Goal: Transaction & Acquisition: Purchase product/service

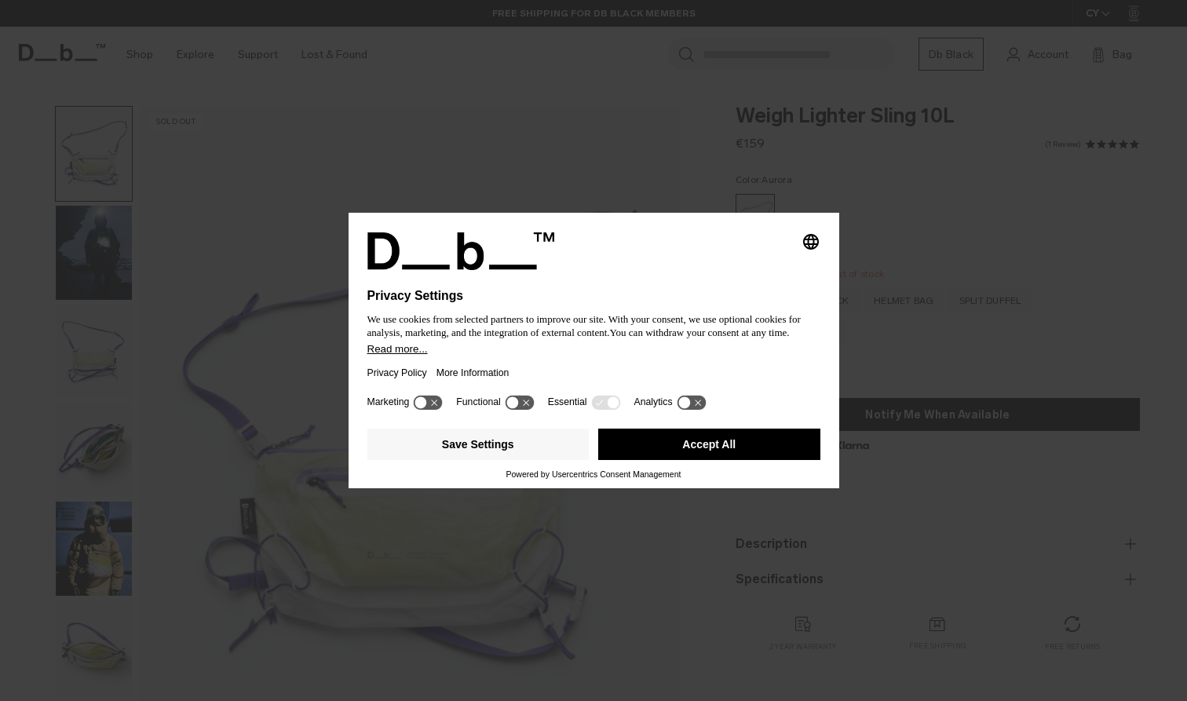
click at [663, 453] on button "Accept All" at bounding box center [709, 444] width 222 height 31
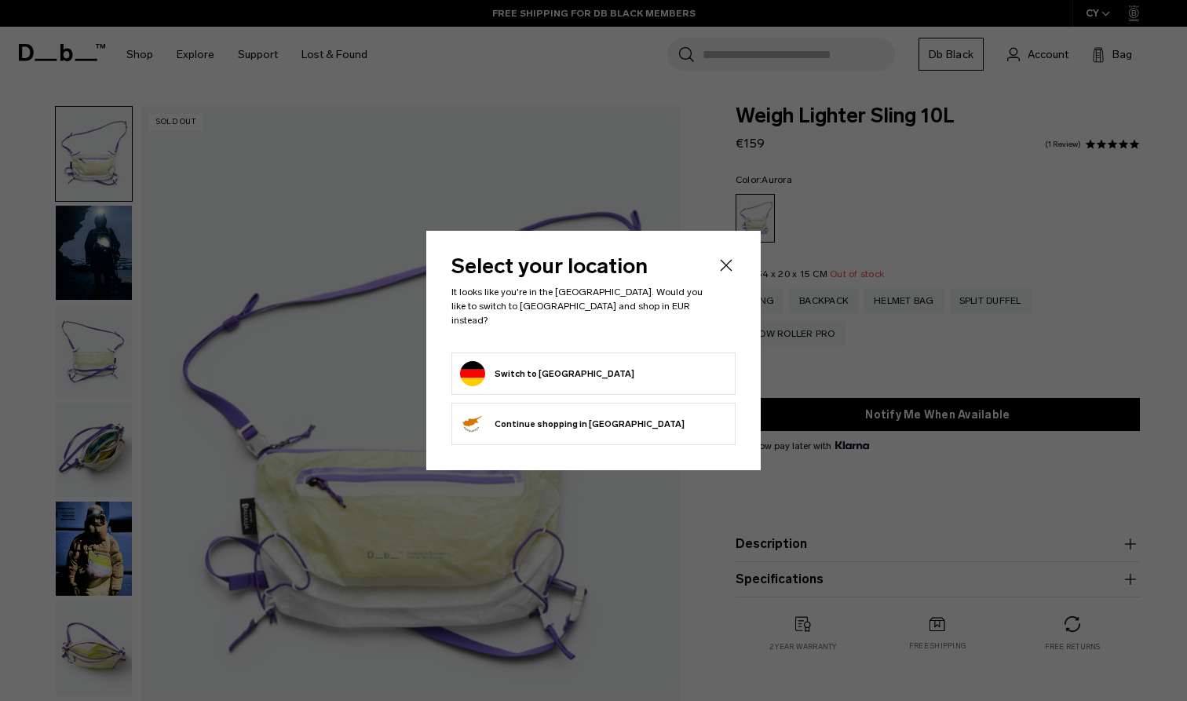
click at [630, 361] on form "Switch to Germany" at bounding box center [593, 373] width 267 height 25
click at [549, 363] on button "Switch to Germany" at bounding box center [547, 373] width 174 height 25
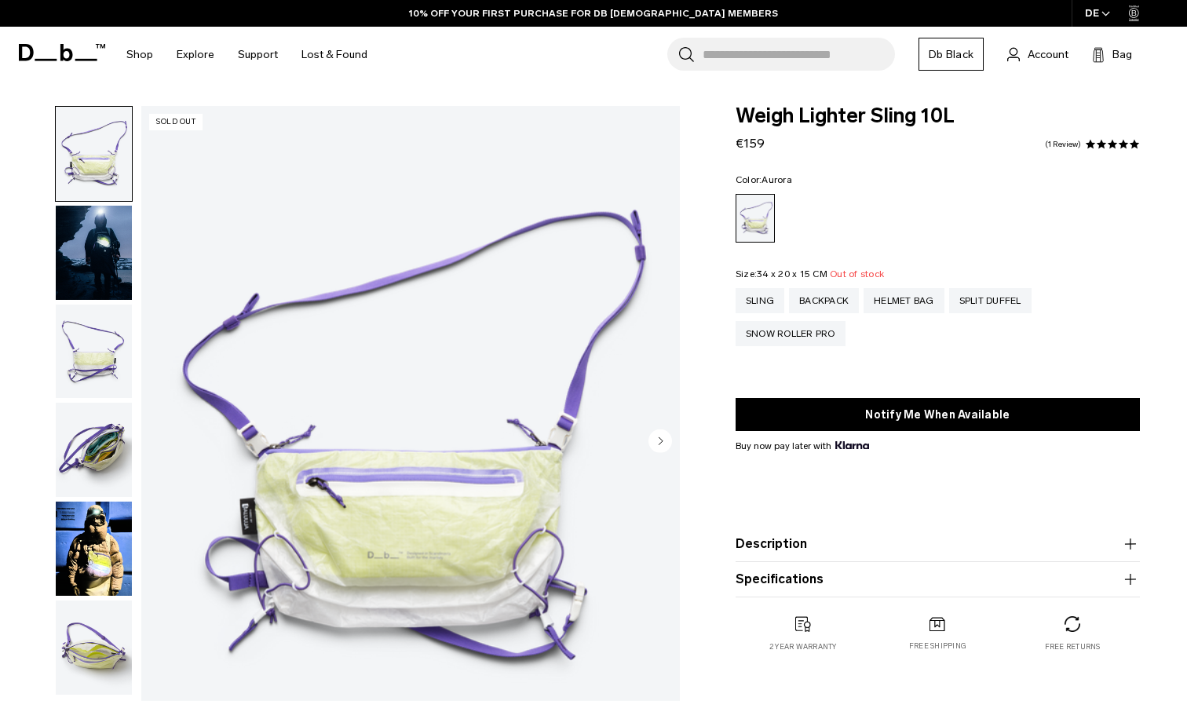
click at [663, 442] on circle "Next slide" at bounding box center [660, 441] width 24 height 24
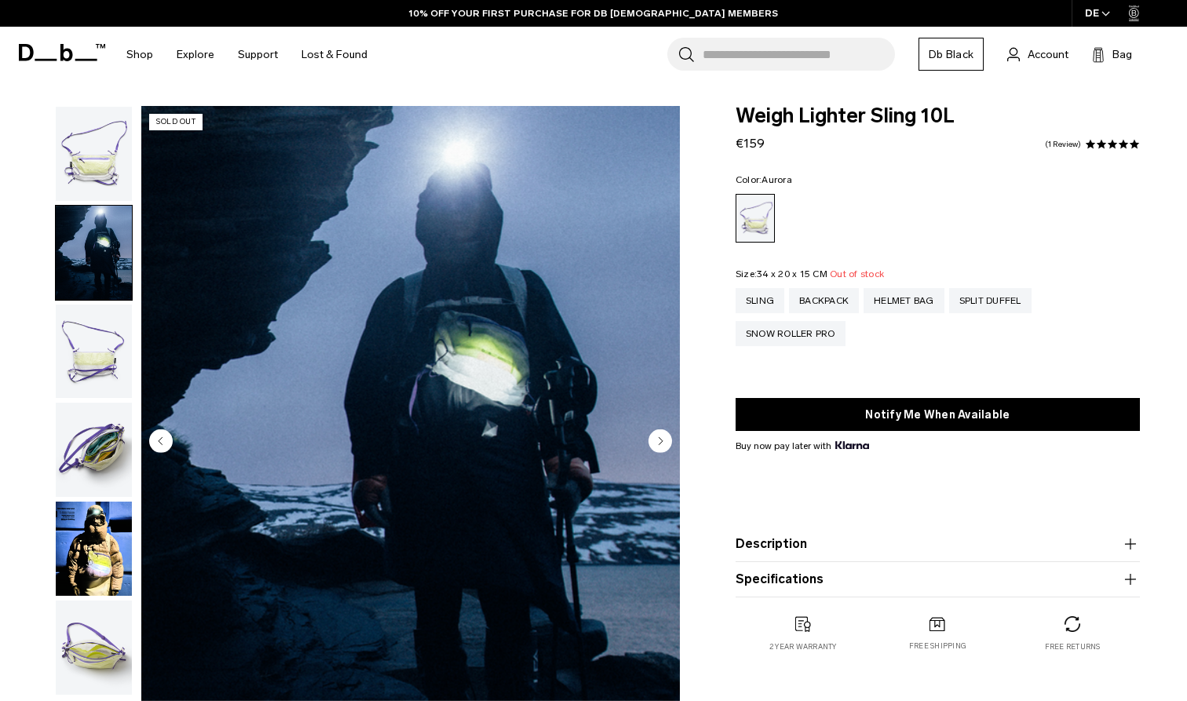
click at [663, 442] on circle "Next slide" at bounding box center [660, 441] width 24 height 24
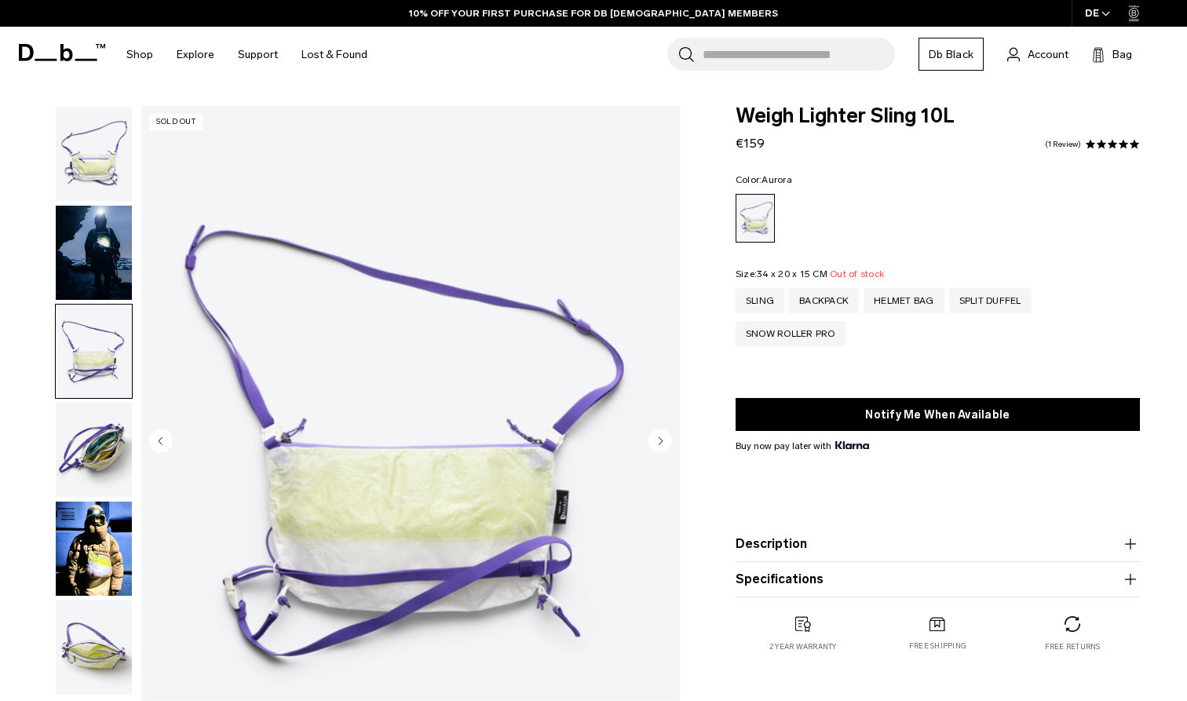
click at [663, 442] on circle "Next slide" at bounding box center [660, 441] width 24 height 24
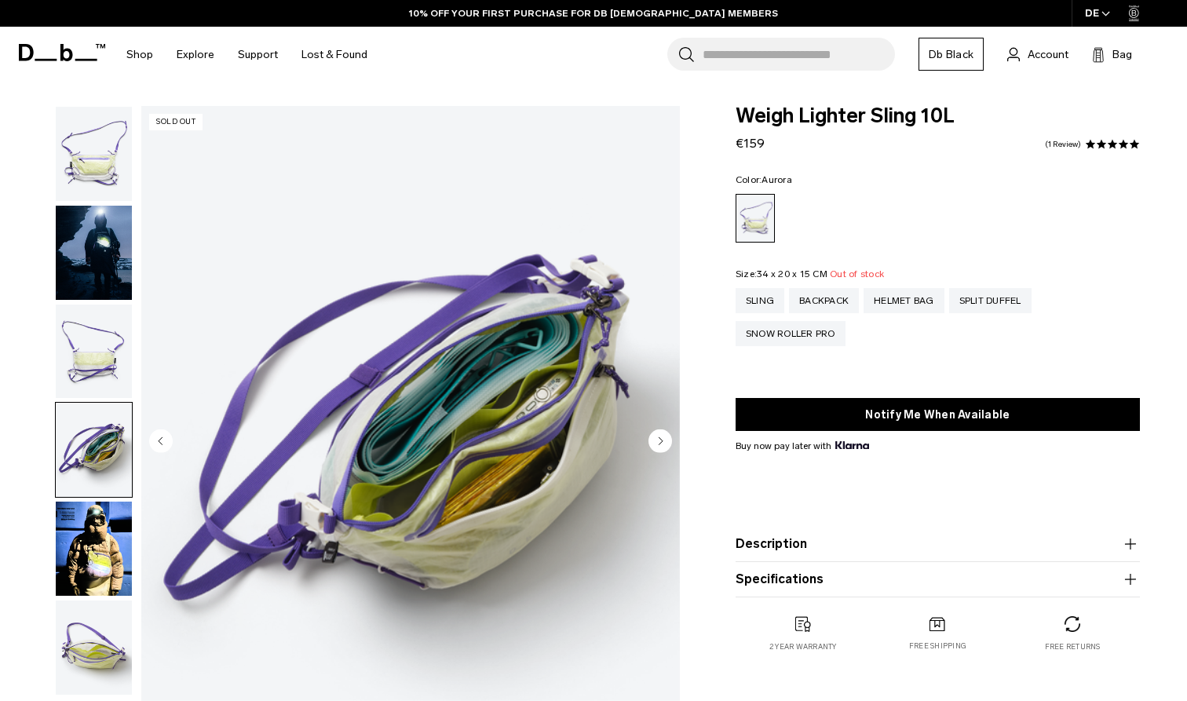
click at [663, 442] on circle "Next slide" at bounding box center [660, 441] width 24 height 24
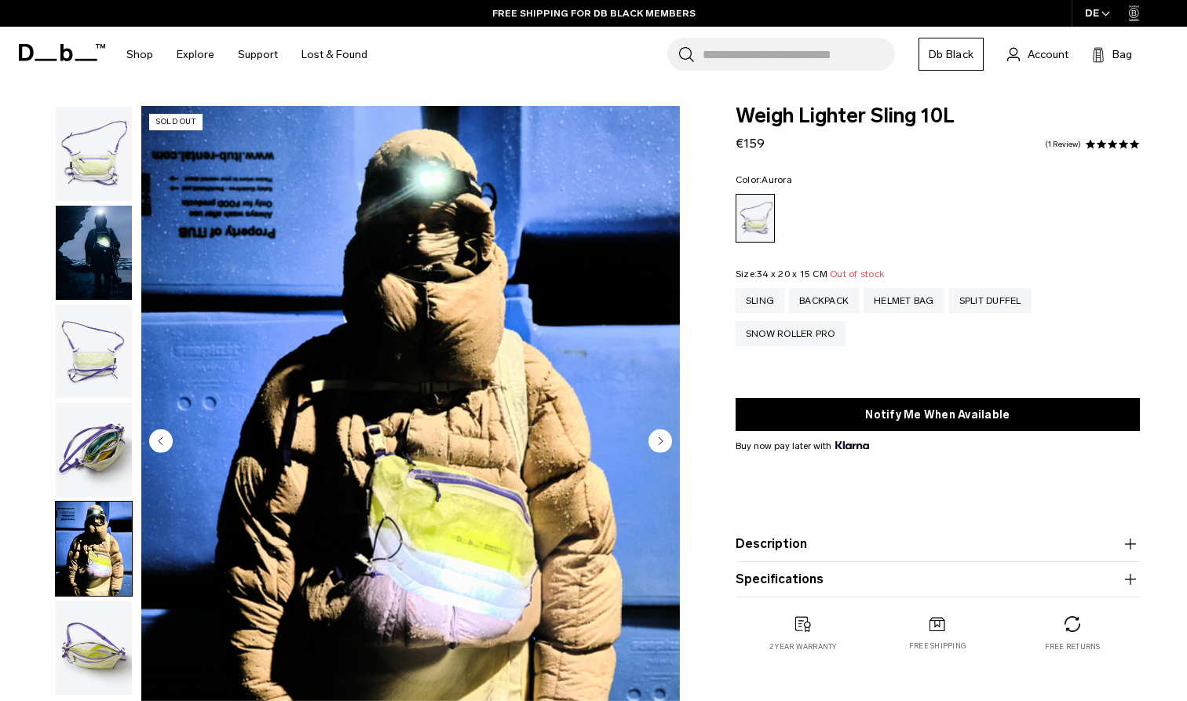
click at [663, 442] on circle "Next slide" at bounding box center [660, 441] width 24 height 24
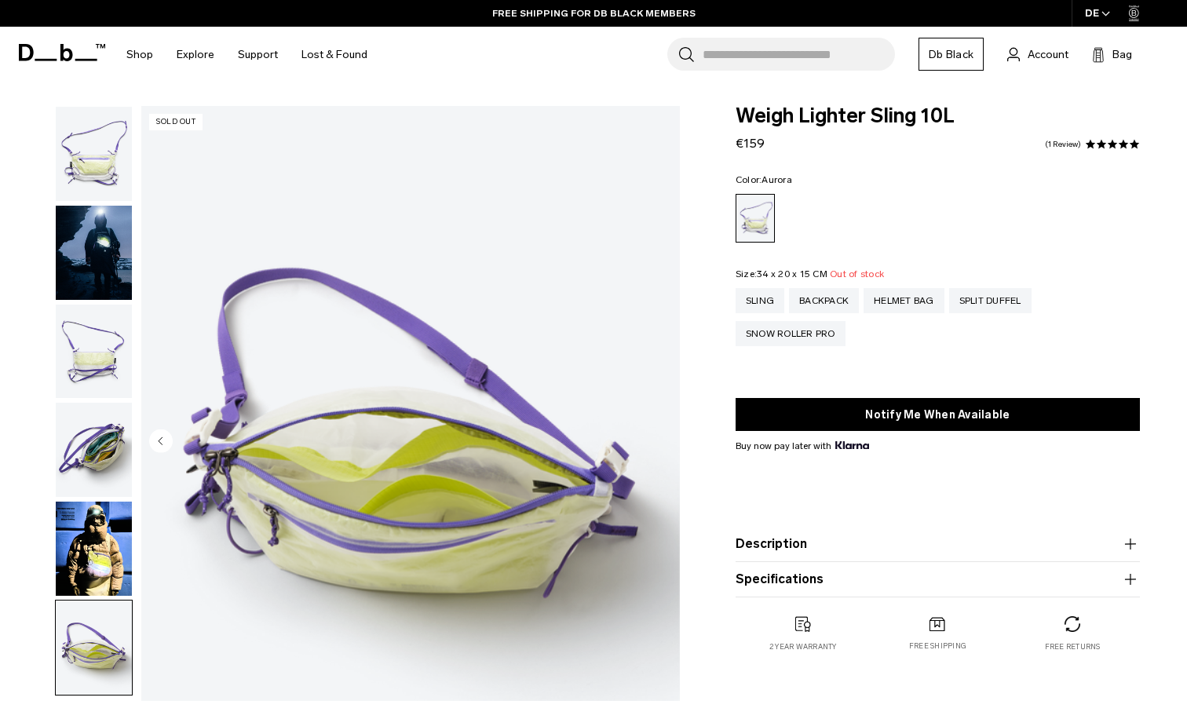
click at [663, 442] on img "6 / 6" at bounding box center [410, 442] width 539 height 673
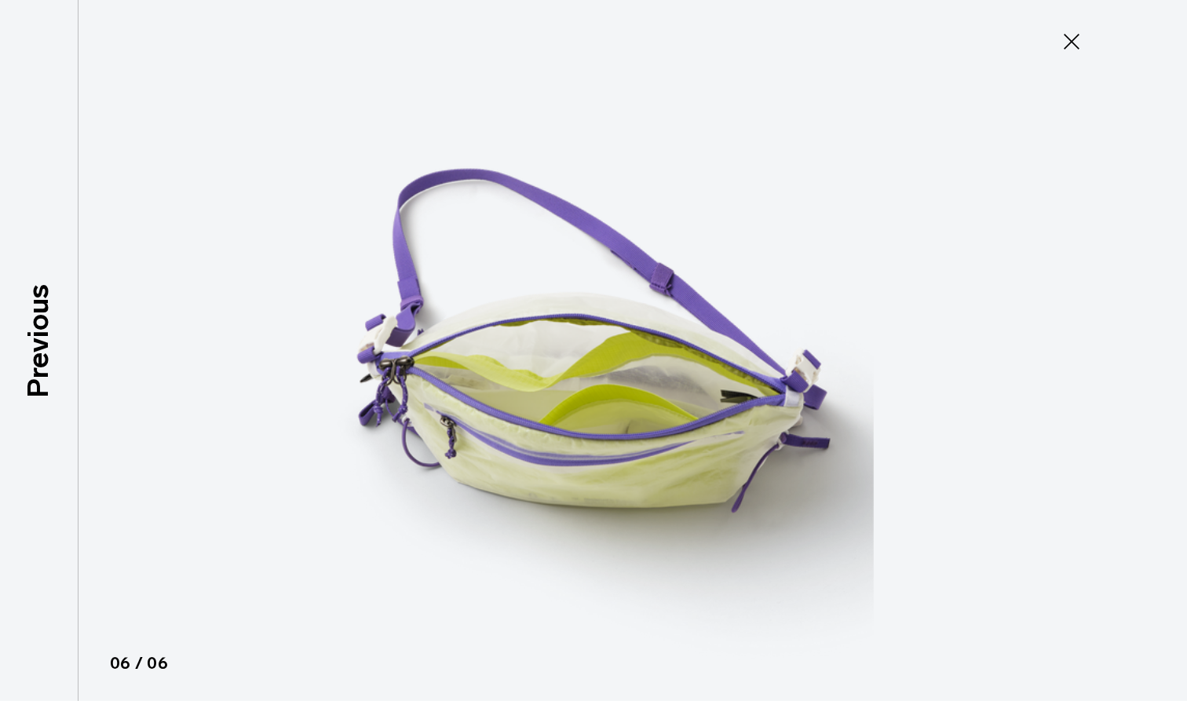
type button "Close"
click at [1074, 37] on icon at bounding box center [1071, 41] width 25 height 25
